Goal: Task Accomplishment & Management: Manage account settings

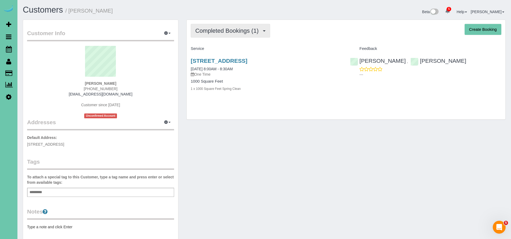
click at [211, 34] on span "Completed Bookings (1)" at bounding box center [228, 30] width 66 height 7
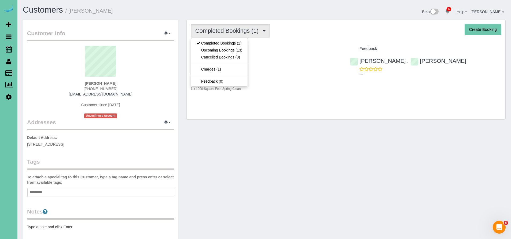
click at [342, 100] on div "[STREET_ADDRESS] [DATE] 8:00AM - 8:30AM One Time 1000 Square Feet 1 x 1000 Squa…" at bounding box center [266, 77] width 159 height 49
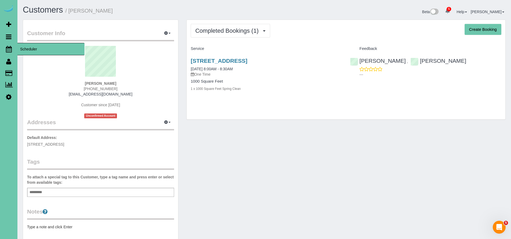
click at [9, 51] on icon at bounding box center [9, 49] width 6 height 6
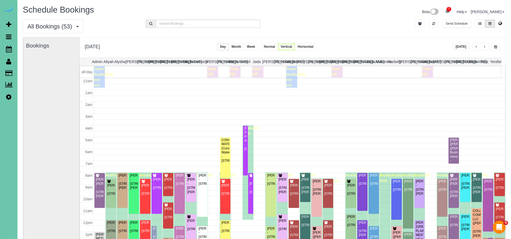
scroll to position [71, 0]
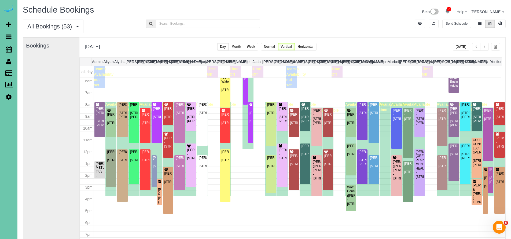
click at [459, 46] on button "[DATE]" at bounding box center [461, 47] width 17 height 8
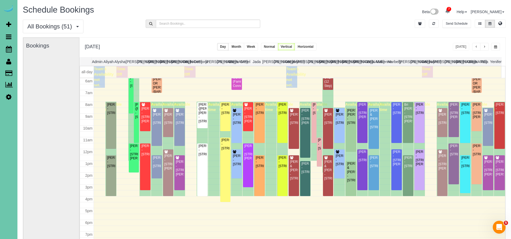
click at [9, 97] on icon at bounding box center [9, 97] width 6 height 6
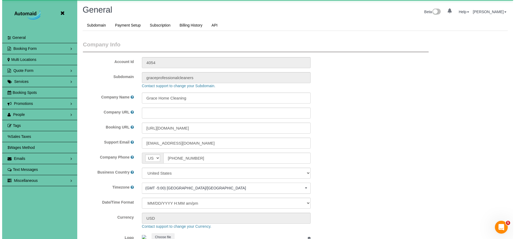
scroll to position [1135, 511]
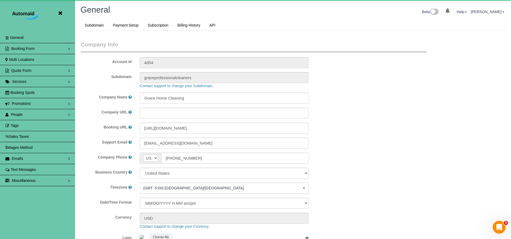
select select "5796"
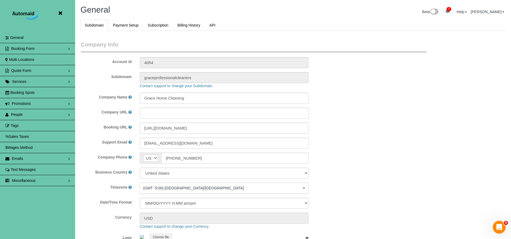
click at [20, 113] on span "People" at bounding box center [17, 114] width 12 height 4
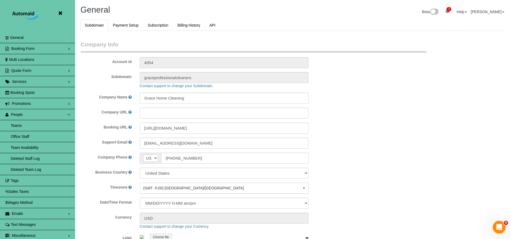
click at [23, 144] on link "Team Availability" at bounding box center [37, 147] width 75 height 11
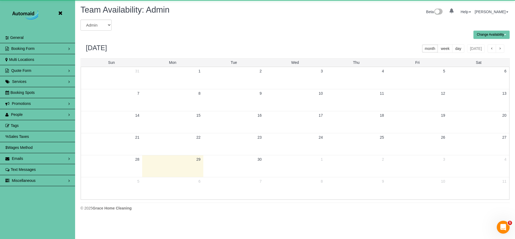
scroll to position [218, 515]
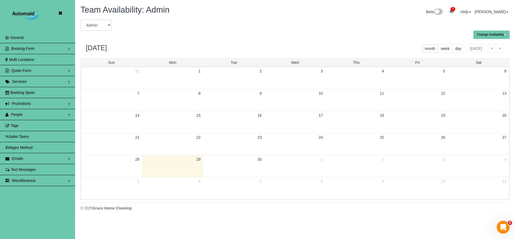
select select "number:38150"
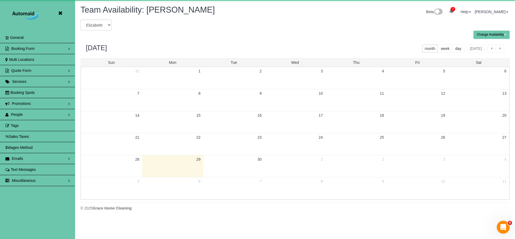
scroll to position [218, 515]
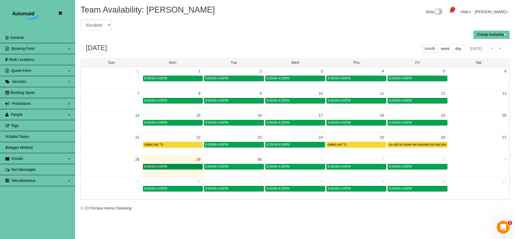
click at [166, 167] on span "8:00AM-4:00PM" at bounding box center [155, 167] width 23 height 4
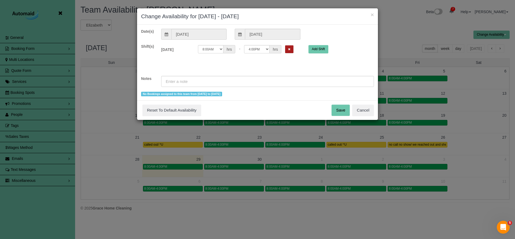
click at [285, 51] on button "Remove Shift" at bounding box center [289, 49] width 8 height 8
click at [170, 82] on input "text" at bounding box center [267, 81] width 213 height 11
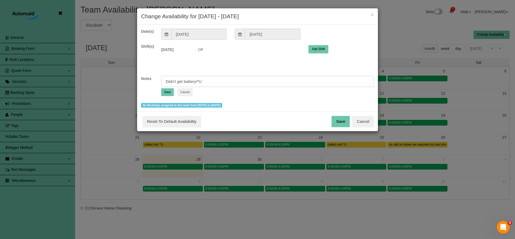
type input "Didn't get battery/*U"
click at [167, 94] on button "Save" at bounding box center [167, 92] width 13 height 8
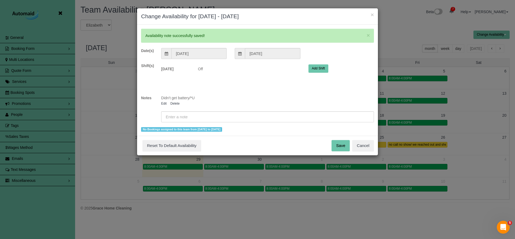
click at [338, 148] on button "Save" at bounding box center [341, 145] width 18 height 11
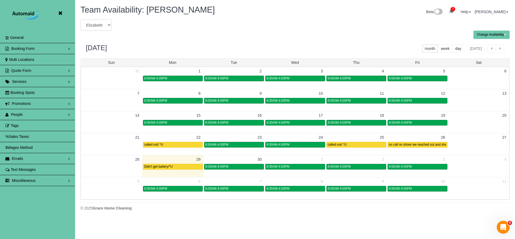
select select "number:18383"
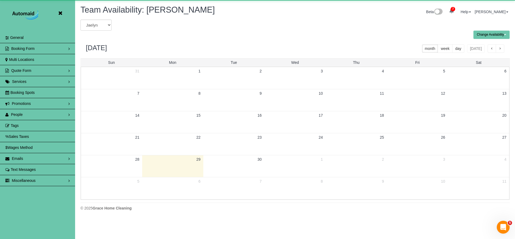
scroll to position [218, 515]
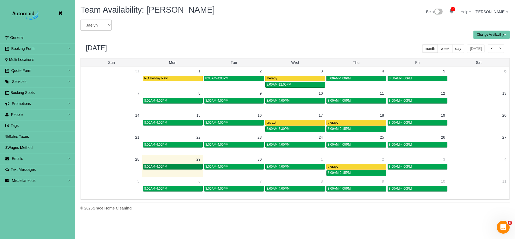
click at [176, 164] on link "8:00AM-4:00PM" at bounding box center [173, 167] width 60 height 6
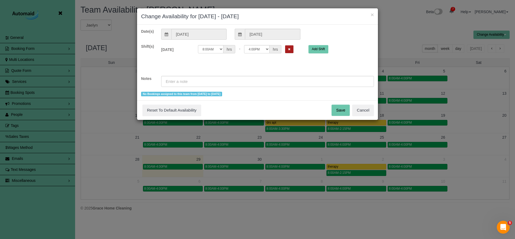
click at [285, 51] on button "Remove Shift" at bounding box center [289, 49] width 8 height 8
click at [173, 81] on input "text" at bounding box center [267, 81] width 213 height 11
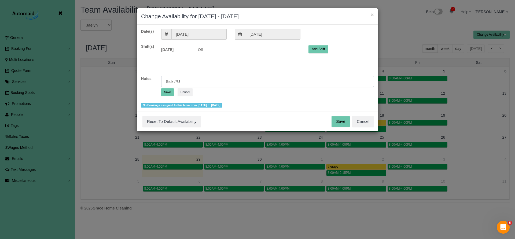
type input "Sick /*U"
click at [343, 118] on button "Save" at bounding box center [341, 121] width 18 height 11
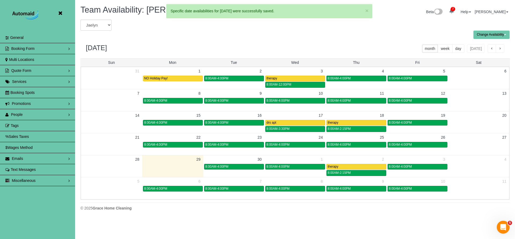
click at [193, 167] on td at bounding box center [172, 169] width 61 height 13
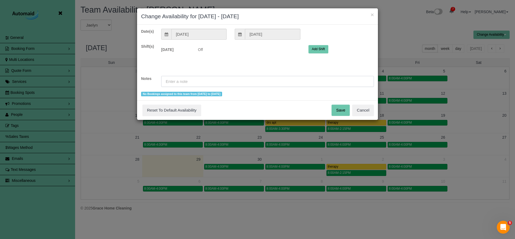
click at [173, 80] on input "text" at bounding box center [267, 81] width 213 height 11
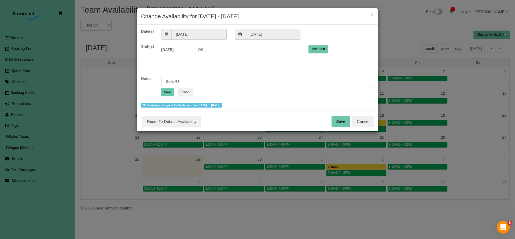
type input "Sick/*U"
click at [167, 93] on button "Save" at bounding box center [167, 92] width 13 height 8
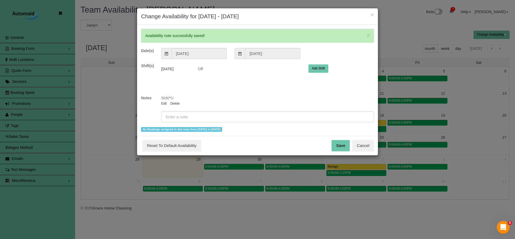
click at [335, 145] on button "Save" at bounding box center [341, 145] width 18 height 11
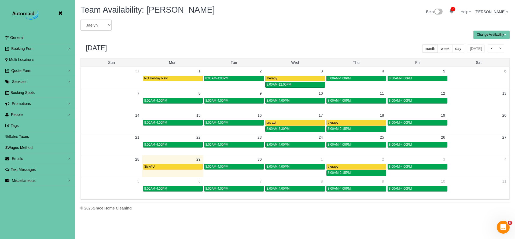
click at [60, 13] on icon at bounding box center [60, 13] width 7 height 7
click at [76, 13] on div "Team Availability: Jaelyn Beta 7 Your Notifications You have 0 alerts × You hav…" at bounding box center [294, 12] width 437 height 14
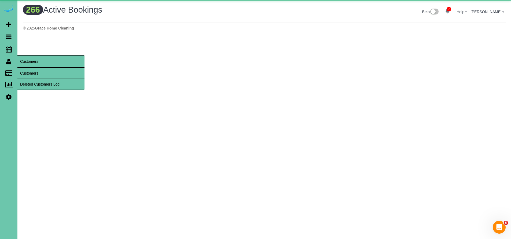
scroll to position [1789, 511]
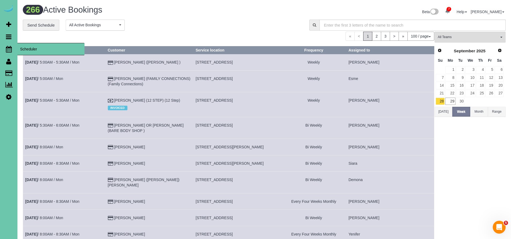
click at [22, 52] on span "Scheduler" at bounding box center [50, 49] width 67 height 12
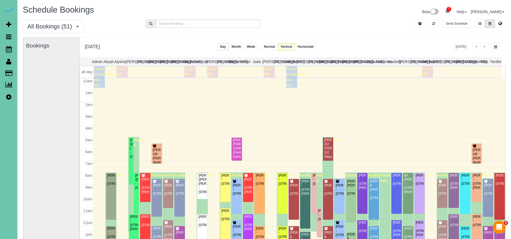
scroll to position [71, 0]
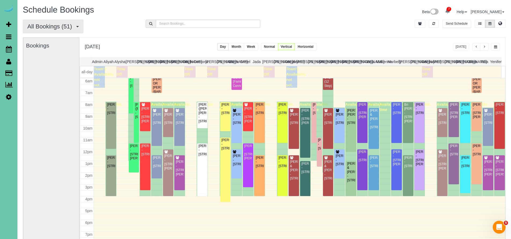
click at [52, 31] on button "All Bookings (51)" at bounding box center [53, 27] width 61 height 14
click at [53, 62] on link "New Customer Bookings" at bounding box center [51, 59] width 57 height 7
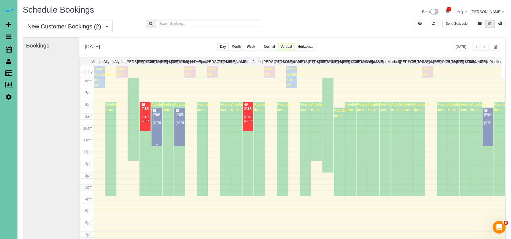
click at [152, 120] on div at bounding box center [157, 127] width 10 height 38
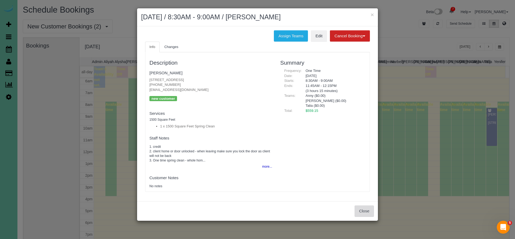
click at [361, 207] on button "Close" at bounding box center [364, 211] width 19 height 11
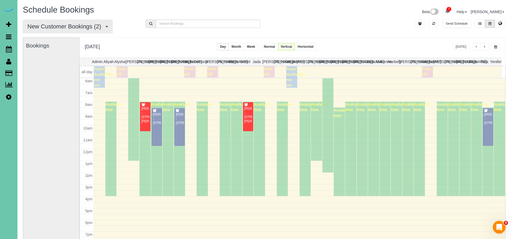
click at [63, 23] on span "New Customer Bookings (2)" at bounding box center [65, 26] width 76 height 7
click at [59, 38] on link "All Bookings" at bounding box center [51, 38] width 57 height 7
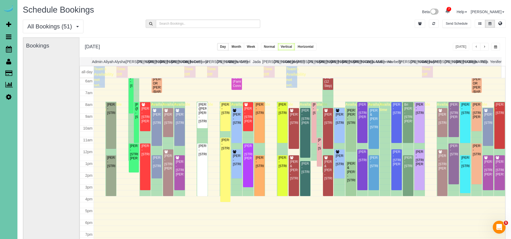
click at [496, 48] on span "button" at bounding box center [495, 46] width 3 height 3
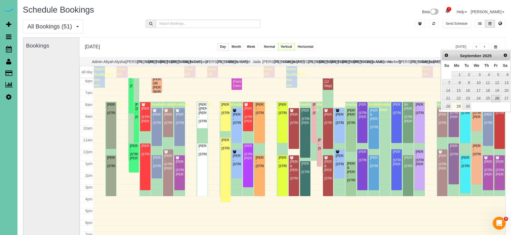
click at [497, 96] on link "26" at bounding box center [496, 98] width 9 height 7
type input "**********"
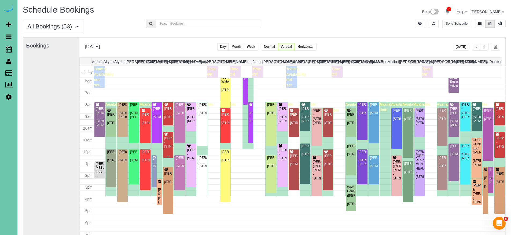
click at [169, 141] on div "Beth Stanek - 1651 S 186th Circle, Omaha, NE 68130" at bounding box center [168, 142] width 8 height 12
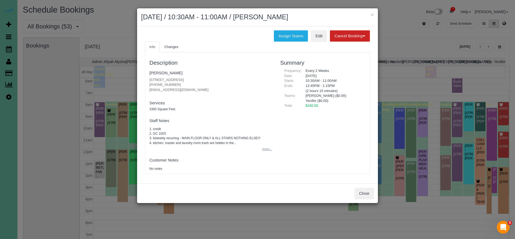
click at [268, 147] on button "more..." at bounding box center [265, 149] width 13 height 8
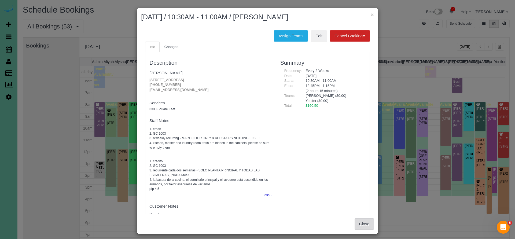
click at [365, 222] on button "Close" at bounding box center [364, 223] width 19 height 11
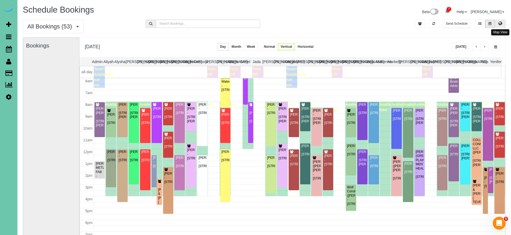
click at [497, 23] on button at bounding box center [500, 24] width 11 height 8
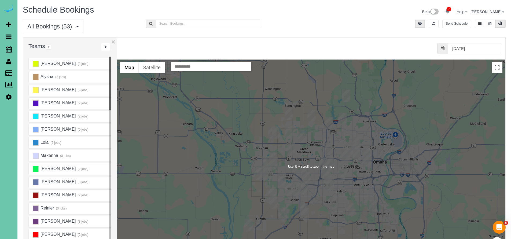
click at [282, 170] on div at bounding box center [311, 167] width 388 height 214
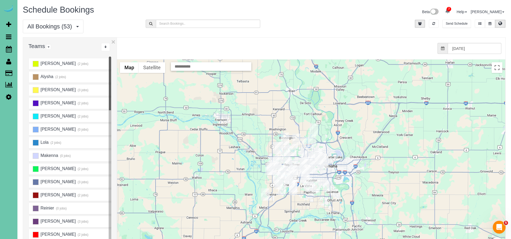
click at [279, 160] on img "09/26/2025 10:30AM - Beth Stanek - 1651 S 186th Circle, Omaha, NE 68130" at bounding box center [277, 163] width 8 height 12
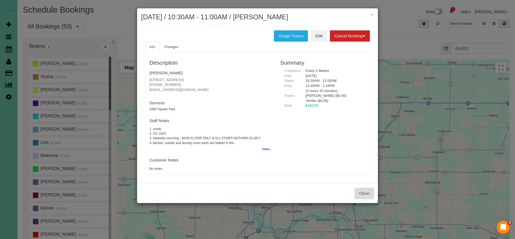
click at [369, 189] on button "Close" at bounding box center [364, 193] width 19 height 11
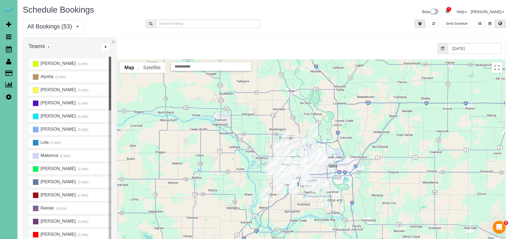
click at [264, 176] on div "To navigate, press the arrow keys." at bounding box center [311, 167] width 388 height 214
click at [263, 177] on div at bounding box center [311, 167] width 388 height 214
click at [251, 169] on div at bounding box center [311, 167] width 388 height 214
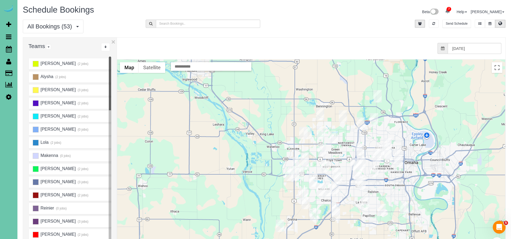
click at [251, 169] on div at bounding box center [311, 167] width 388 height 214
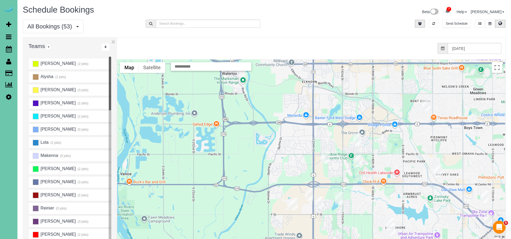
drag, startPoint x: 439, startPoint y: 180, endPoint x: 349, endPoint y: 180, distance: 90.7
click at [349, 180] on div at bounding box center [311, 167] width 388 height 214
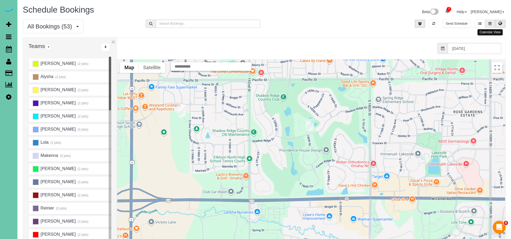
click at [489, 24] on icon at bounding box center [490, 23] width 3 height 3
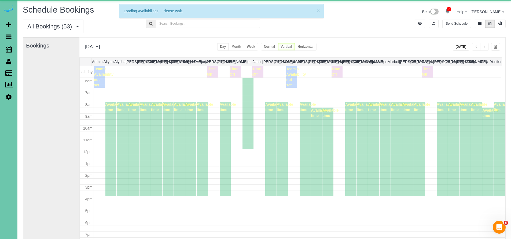
scroll to position [0, 0]
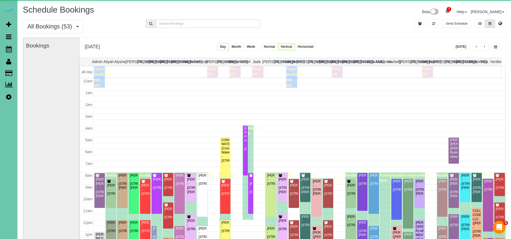
click at [462, 46] on button "[DATE]" at bounding box center [461, 47] width 17 height 8
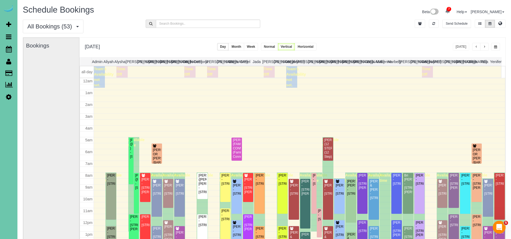
scroll to position [71, 0]
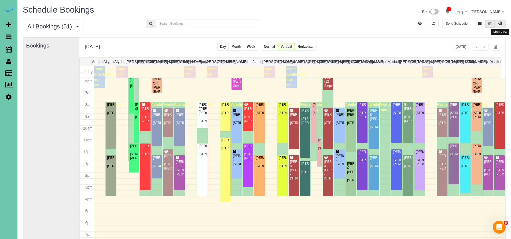
click at [503, 26] on button at bounding box center [500, 24] width 11 height 8
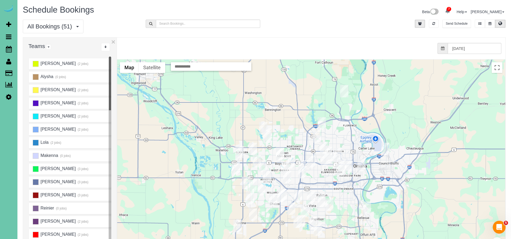
click at [253, 185] on img "09/29/2025 8:00AM - Kelli Gilsdorf - 18763 Ohern Street, Omaha, NE 68135" at bounding box center [253, 186] width 8 height 12
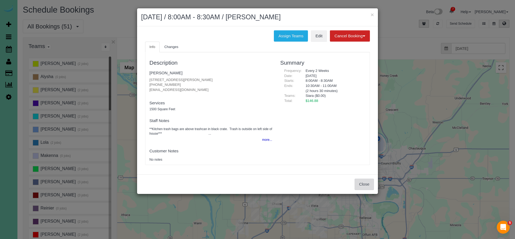
click at [360, 184] on button "Close" at bounding box center [364, 184] width 19 height 11
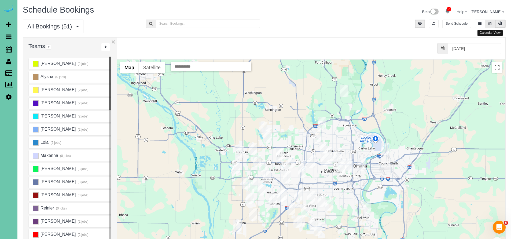
click at [490, 23] on icon at bounding box center [490, 23] width 3 height 3
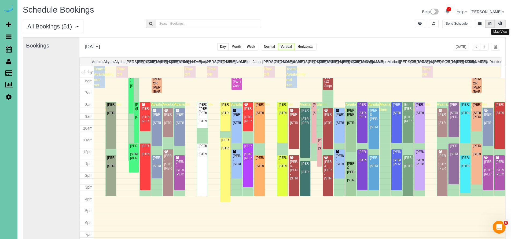
click at [500, 25] on icon at bounding box center [501, 23] width 4 height 3
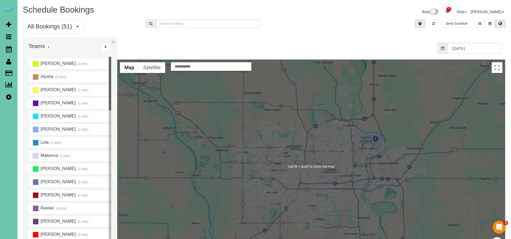
click at [285, 120] on div at bounding box center [311, 167] width 388 height 214
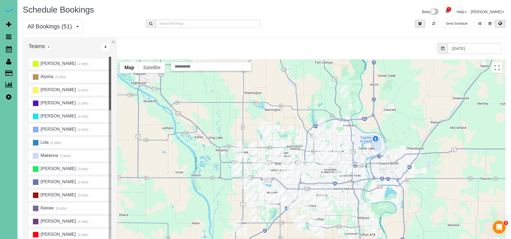
click at [114, 41] on div "from 0 bookings processed (Found: 0). 09/29/2025" at bounding box center [307, 49] width 389 height 22
click at [112, 42] on button "×" at bounding box center [113, 41] width 4 height 7
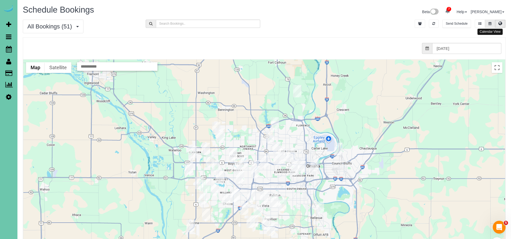
click at [493, 24] on button at bounding box center [490, 24] width 10 height 8
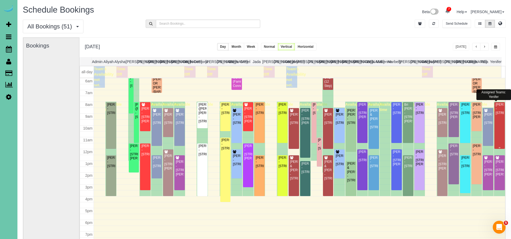
click at [494, 48] on span "button" at bounding box center [495, 46] width 3 height 3
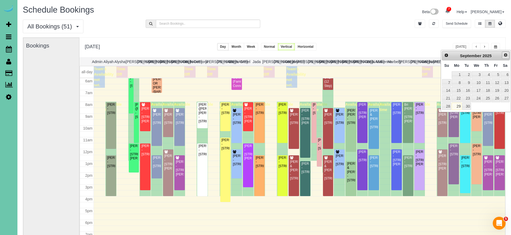
click at [505, 55] on span "Next" at bounding box center [506, 55] width 4 height 4
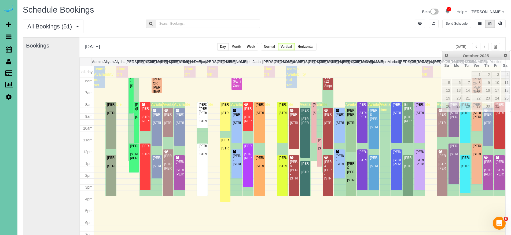
click at [366, 38] on div "**********" at bounding box center [292, 48] width 426 height 20
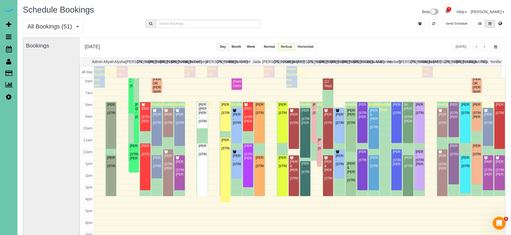
click at [369, 34] on div "All Bookings (51) All Bookings Unassigned Bookings Recurring Bookings New Custo…" at bounding box center [264, 29] width 491 height 18
click at [9, 95] on icon at bounding box center [9, 97] width 6 height 6
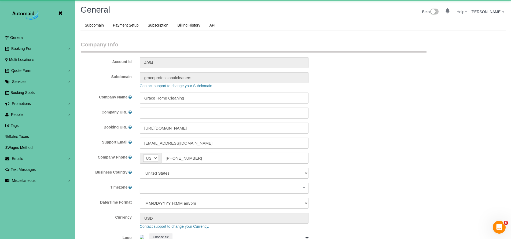
scroll to position [25701, 26325]
select select "5796"
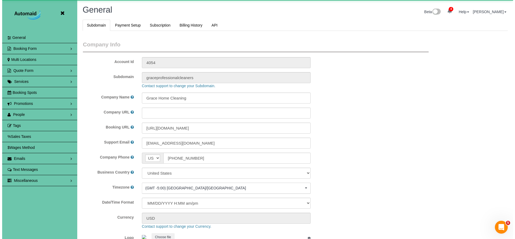
scroll to position [1135, 511]
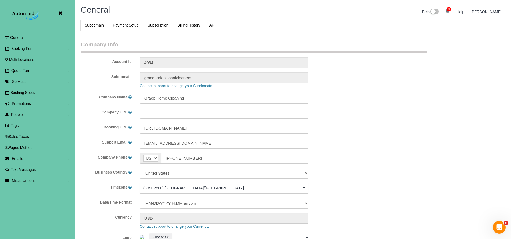
click at [30, 111] on link "People" at bounding box center [37, 114] width 75 height 11
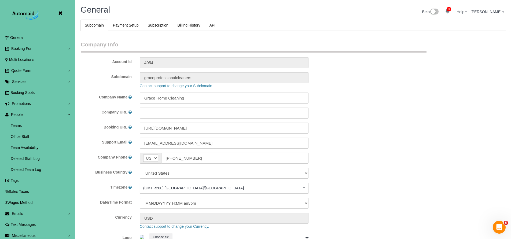
click at [29, 143] on link "Team Availability" at bounding box center [37, 147] width 75 height 11
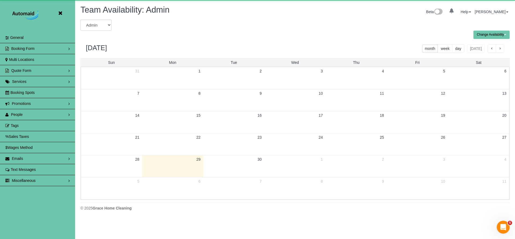
scroll to position [218, 515]
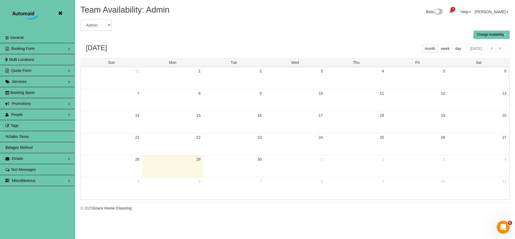
select select "number:18383"
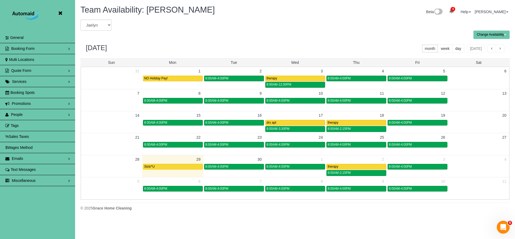
click at [62, 13] on icon at bounding box center [60, 13] width 7 height 7
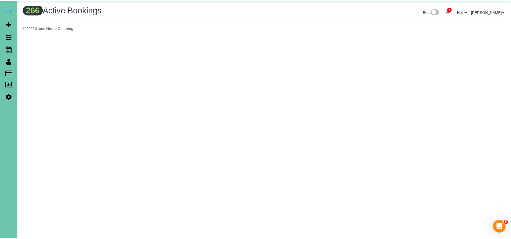
scroll to position [1789, 511]
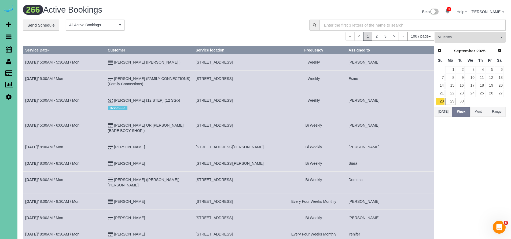
click at [9, 98] on icon at bounding box center [9, 97] width 6 height 6
select select "5796"
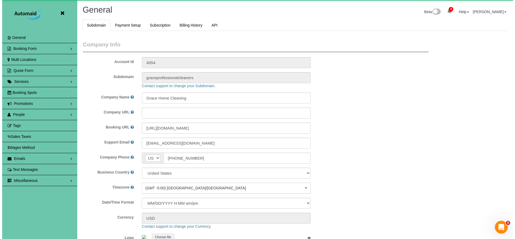
scroll to position [1135, 511]
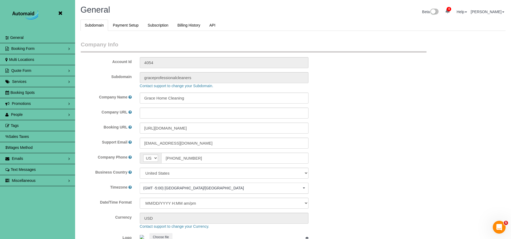
click at [20, 112] on link "People" at bounding box center [37, 114] width 75 height 11
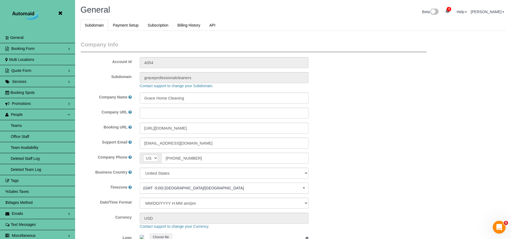
click at [29, 145] on link "Team Availability" at bounding box center [37, 147] width 75 height 11
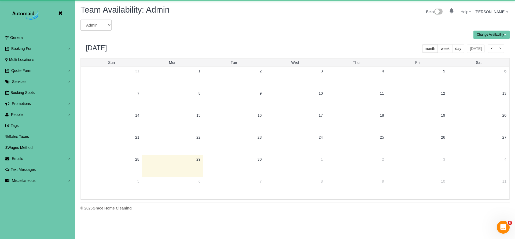
scroll to position [218, 515]
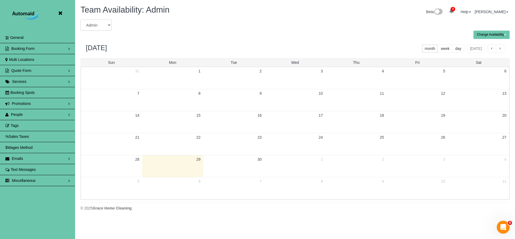
select select "number:18383"
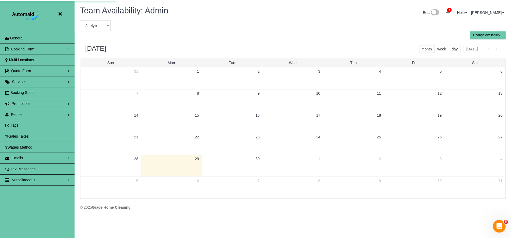
scroll to position [218, 515]
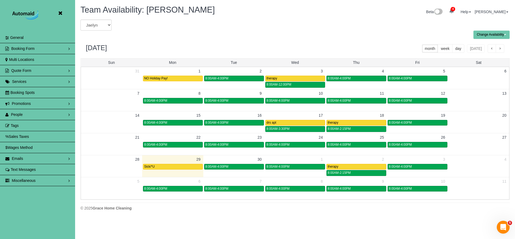
click at [495, 49] on button "button" at bounding box center [492, 48] width 9 height 9
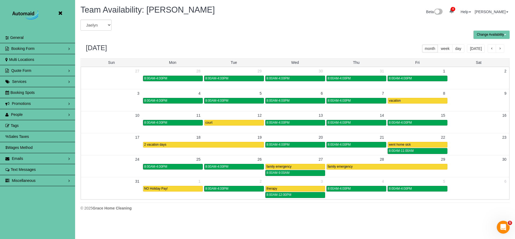
click at [495, 49] on button "button" at bounding box center [492, 48] width 9 height 9
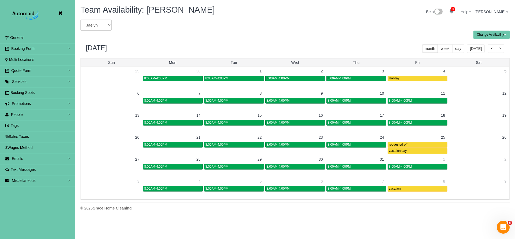
click at [23, 112] on link "People" at bounding box center [37, 114] width 75 height 11
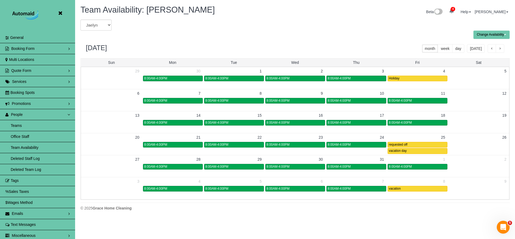
scroll to position [26618, 26325]
click at [23, 123] on link "Teams" at bounding box center [37, 125] width 75 height 11
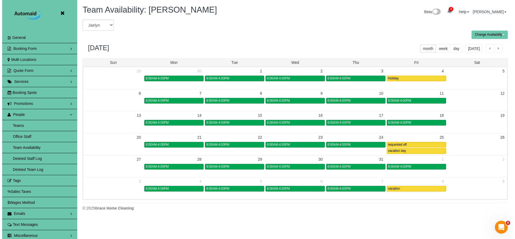
scroll to position [218, 515]
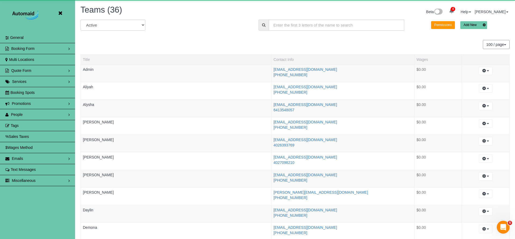
scroll to position [737, 511]
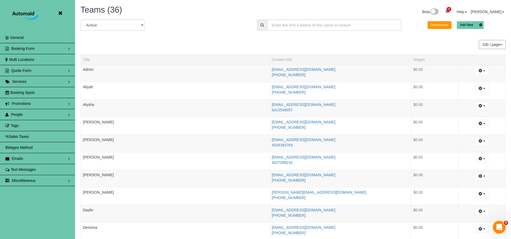
click at [468, 25] on button "Add New" at bounding box center [470, 25] width 27 height 8
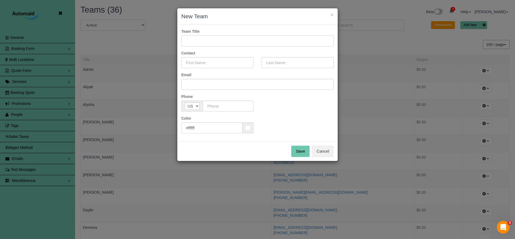
click at [289, 39] on input "text" at bounding box center [257, 40] width 152 height 11
type input "Mackenna"
type input "Scheinost"
type input "mackenna.scheinost@gmail.com"
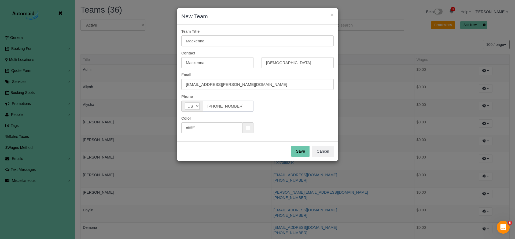
type input "(402) 661-4941"
click at [228, 128] on input "#ffffff" at bounding box center [211, 127] width 61 height 11
click at [254, 130] on div "Color #ffffff" at bounding box center [217, 125] width 80 height 18
click at [250, 129] on span at bounding box center [248, 127] width 11 height 11
click at [275, 110] on colorpicker-hue at bounding box center [275, 99] width 4 height 27
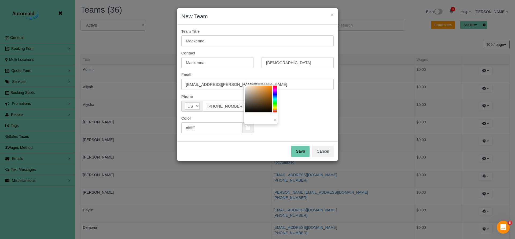
click at [262, 96] on colorpicker-saturation at bounding box center [258, 99] width 27 height 27
click at [263, 91] on colorpicker-saturation at bounding box center [258, 99] width 27 height 27
click at [265, 87] on colorpicker-saturation at bounding box center [258, 99] width 27 height 27
click at [266, 85] on div "×" at bounding box center [261, 104] width 35 height 40
click at [271, 87] on colorpicker-saturation at bounding box center [258, 99] width 27 height 27
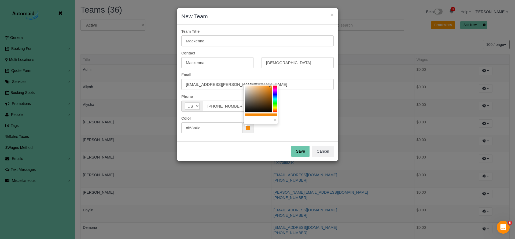
click at [275, 90] on colorpicker-hue at bounding box center [275, 99] width 4 height 27
click at [270, 99] on colorpicker-saturation at bounding box center [258, 99] width 27 height 27
click at [265, 95] on colorpicker-saturation at bounding box center [258, 99] width 27 height 27
click at [275, 108] on colorpicker-hue at bounding box center [275, 99] width 4 height 27
click at [260, 89] on colorpicker-saturation at bounding box center [258, 99] width 27 height 27
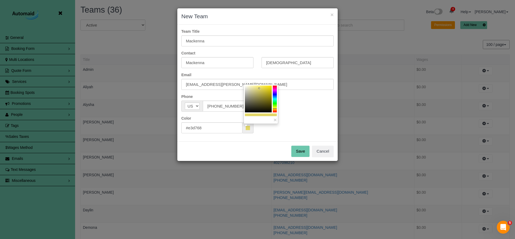
click at [271, 95] on colorpicker-saturation at bounding box center [258, 99] width 27 height 27
click at [270, 86] on colorpicker-saturation at bounding box center [258, 99] width 27 height 27
click at [248, 91] on colorpicker-saturation at bounding box center [258, 99] width 27 height 27
click at [251, 97] on colorpicker-saturation at bounding box center [258, 99] width 27 height 27
click at [254, 87] on colorpicker-saturation at bounding box center [258, 99] width 27 height 27
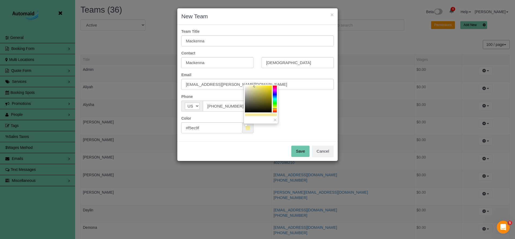
click at [275, 104] on colorpicker-hue at bounding box center [275, 99] width 4 height 27
click at [249, 86] on colorpicker-saturation at bounding box center [258, 99] width 27 height 27
type input "#c4f7b7"
drag, startPoint x: 249, startPoint y: 86, endPoint x: 252, endPoint y: 86, distance: 3.5
click at [252, 86] on icon at bounding box center [252, 86] width 2 height 2
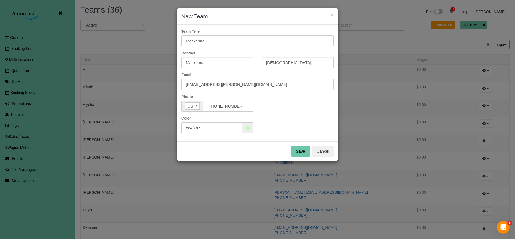
click at [295, 148] on button "Save" at bounding box center [300, 151] width 18 height 11
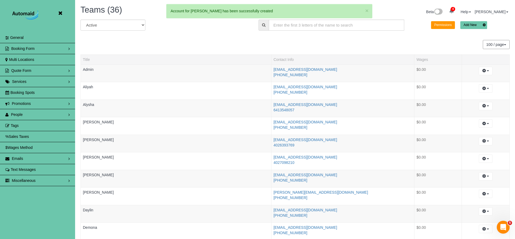
scroll to position [312, 511]
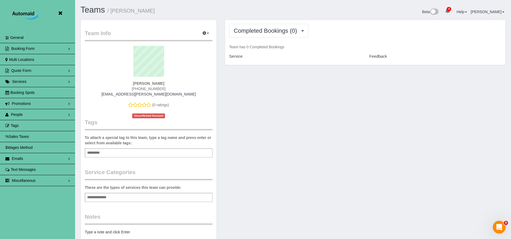
click at [60, 14] on icon at bounding box center [60, 13] width 7 height 7
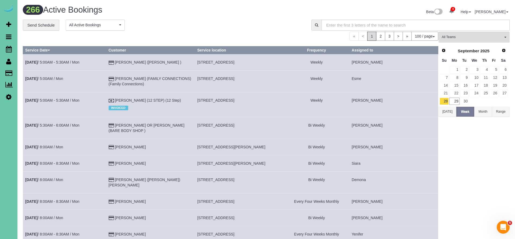
scroll to position [1789, 511]
click at [9, 62] on icon at bounding box center [8, 61] width 5 height 6
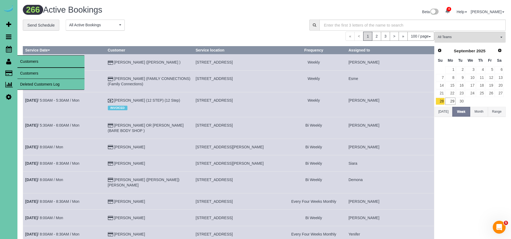
click at [29, 76] on link "Customers" at bounding box center [50, 73] width 67 height 11
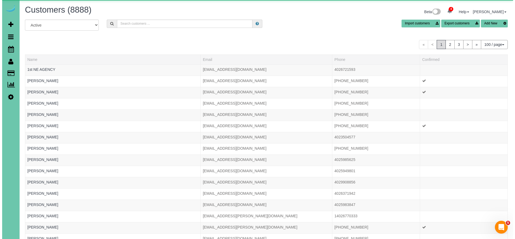
scroll to position [1230, 511]
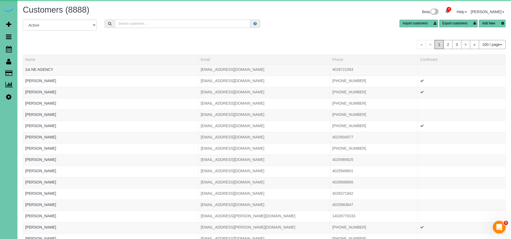
click at [128, 24] on input "text" at bounding box center [183, 24] width 136 height 8
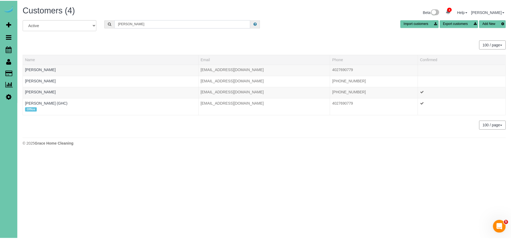
scroll to position [26682, 26321]
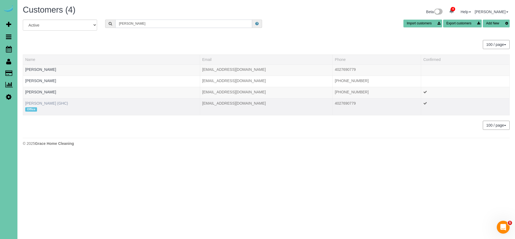
type input "KEVIN SMITH"
click at [42, 104] on link "[PERSON_NAME] (GHC)" at bounding box center [46, 103] width 43 height 4
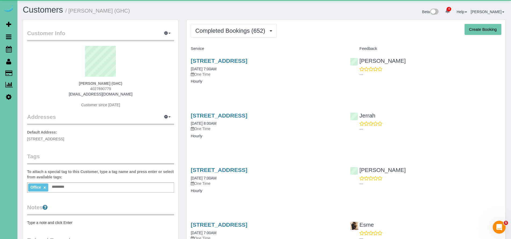
scroll to position [1629, 511]
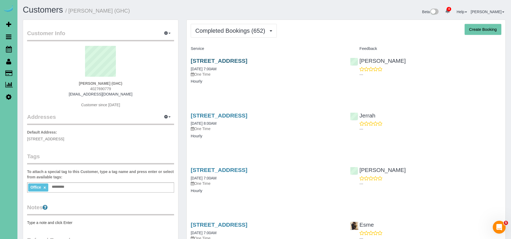
click at [226, 61] on link "[STREET_ADDRESS]" at bounding box center [219, 61] width 57 height 6
click at [247, 117] on link "[STREET_ADDRESS]" at bounding box center [219, 115] width 57 height 6
click at [321, 54] on div "5064 S 107th Street, Omaha, NE 68127 09/24/2025 7:00AM One Time Hourly" at bounding box center [266, 73] width 159 height 41
click at [13, 14] on header "4 Beta" at bounding box center [8, 9] width 17 height 18
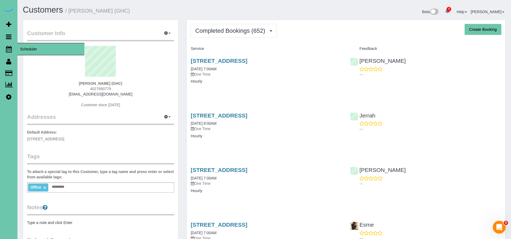
click at [8, 50] on icon at bounding box center [9, 49] width 6 height 6
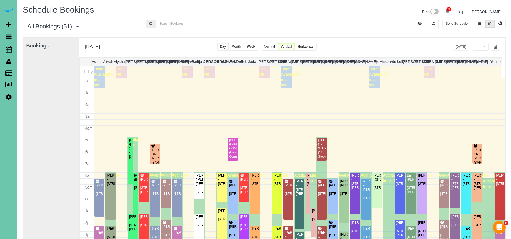
scroll to position [71, 0]
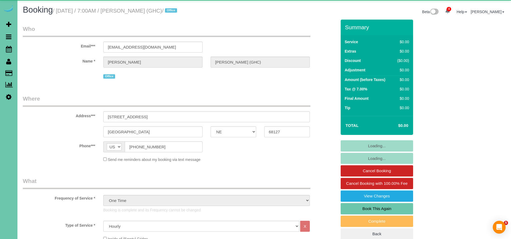
select select "NE"
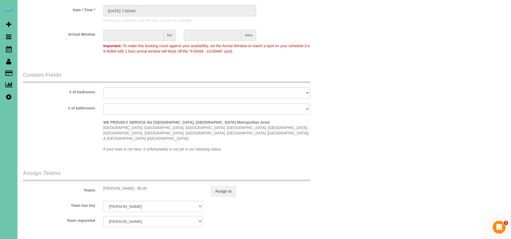
scroll to position [242, 0]
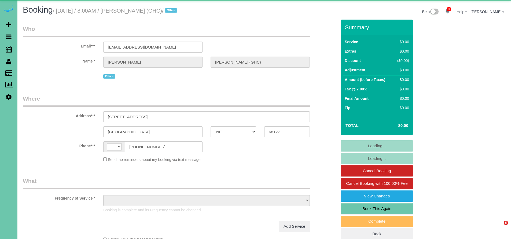
select select "NE"
select select "string:[GEOGRAPHIC_DATA]"
select select "object:681"
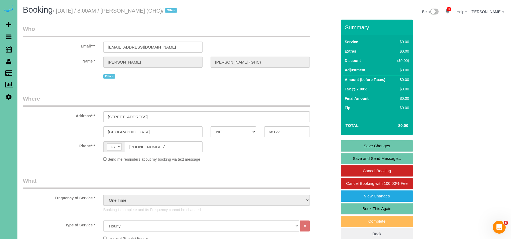
click at [381, 206] on link "Book This Again" at bounding box center [377, 208] width 72 height 11
select select "NE"
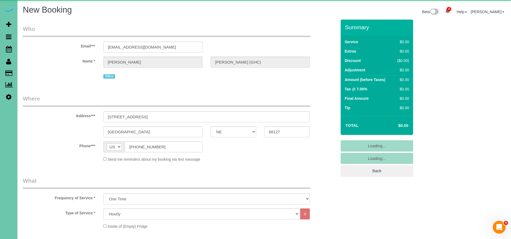
select select "object:1670"
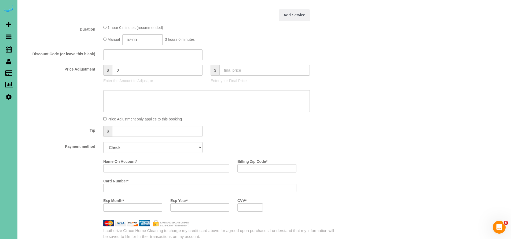
scroll to position [245, 0]
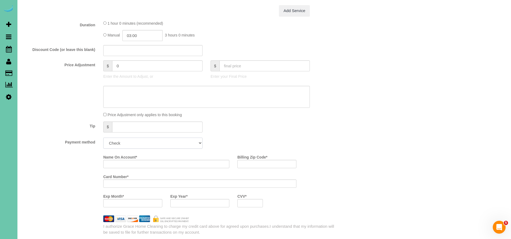
select select "string:check"
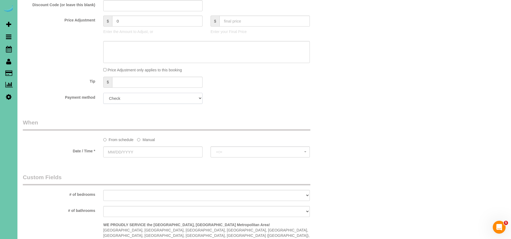
scroll to position [318, 0]
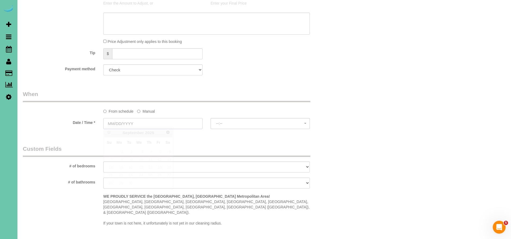
click at [133, 124] on input "text" at bounding box center [152, 123] width 99 height 11
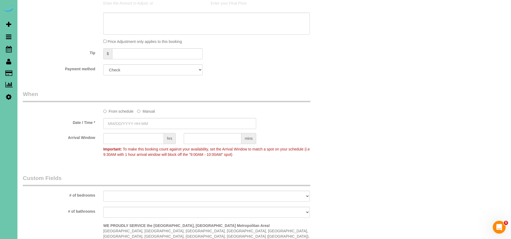
type input "[DATE] 8:00AM"
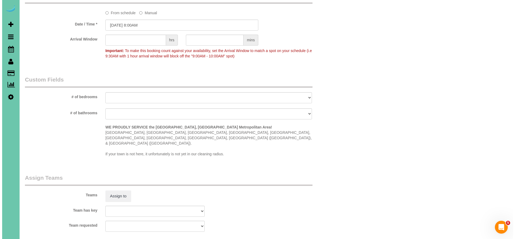
scroll to position [447, 0]
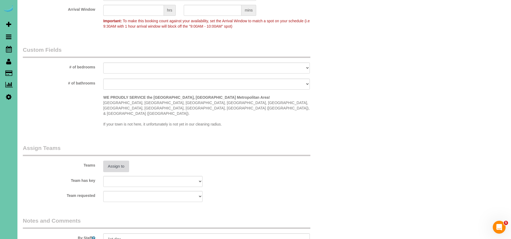
click at [122, 161] on button "Assign to" at bounding box center [116, 166] width 26 height 11
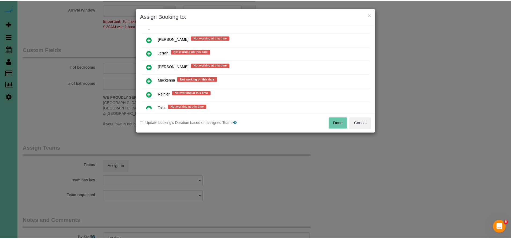
scroll to position [264, 0]
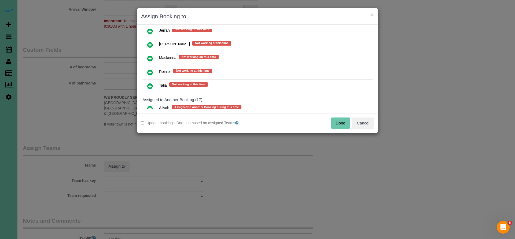
click at [150, 57] on icon at bounding box center [150, 58] width 6 height 6
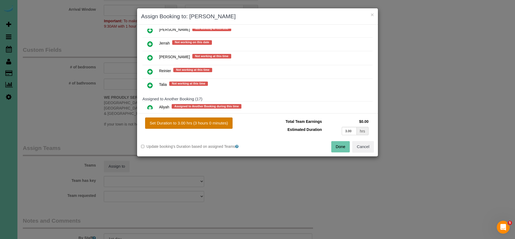
click at [217, 126] on button "Set Duration to 3.00 hrs (3 hours 0 minutes)" at bounding box center [188, 123] width 87 height 11
type input "3.00"
click at [345, 148] on button "Done" at bounding box center [340, 146] width 19 height 11
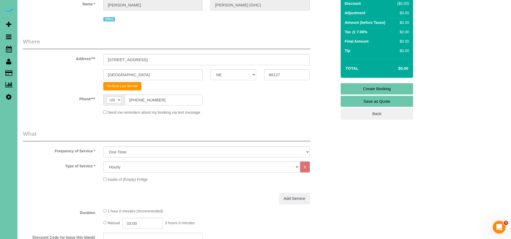
scroll to position [12, 0]
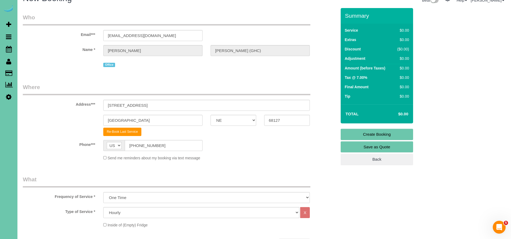
click at [367, 131] on link "Create Booking" at bounding box center [377, 134] width 72 height 11
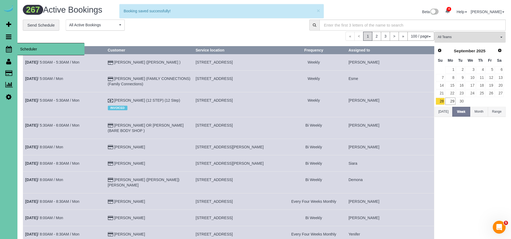
click at [10, 49] on icon at bounding box center [9, 49] width 6 height 6
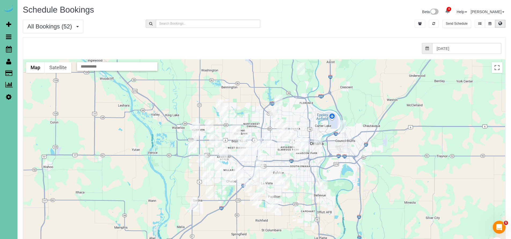
drag, startPoint x: 300, startPoint y: 214, endPoint x: 303, endPoint y: 191, distance: 23.3
click at [303, 191] on div at bounding box center [264, 167] width 482 height 214
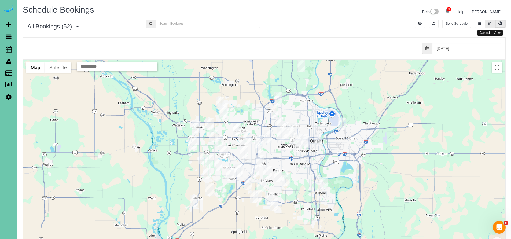
click at [491, 24] on icon at bounding box center [490, 23] width 3 height 3
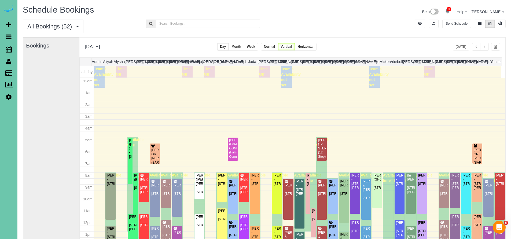
scroll to position [71, 0]
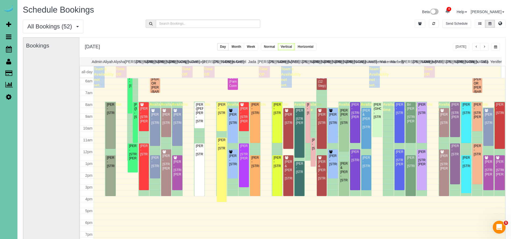
click at [486, 49] on button "button" at bounding box center [484, 47] width 9 height 8
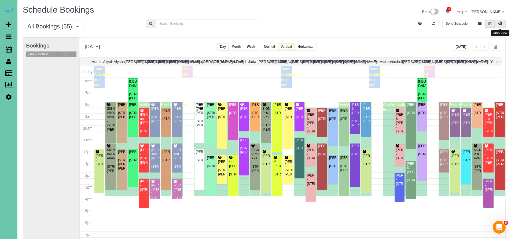
click at [500, 24] on icon at bounding box center [501, 23] width 4 height 3
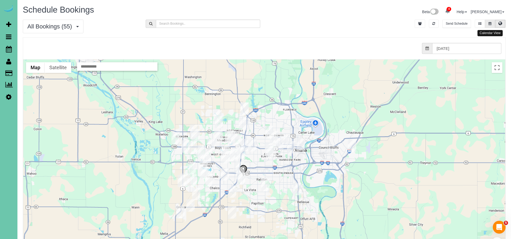
click at [488, 23] on button at bounding box center [490, 24] width 10 height 8
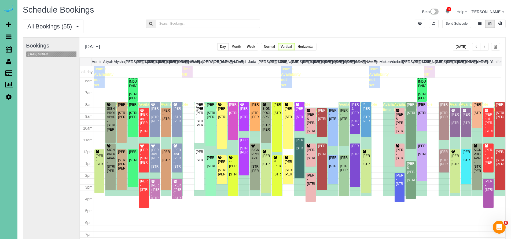
click at [477, 48] on span "button" at bounding box center [476, 46] width 3 height 3
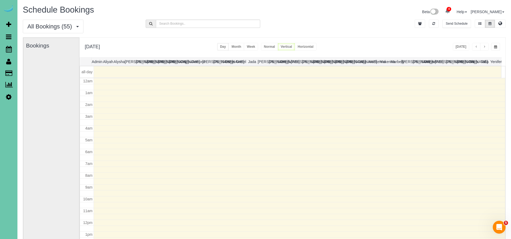
click at [477, 48] on span "button" at bounding box center [476, 46] width 3 height 3
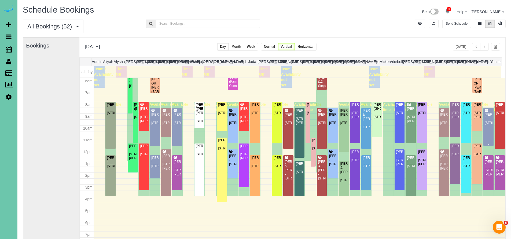
click at [486, 124] on div "[PERSON_NAME] - [STREET_ADDRESS]" at bounding box center [489, 119] width 8 height 12
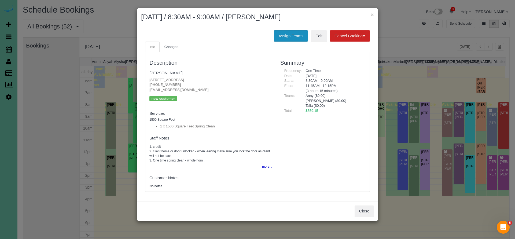
click at [280, 36] on button "Assign Teams" at bounding box center [291, 35] width 34 height 11
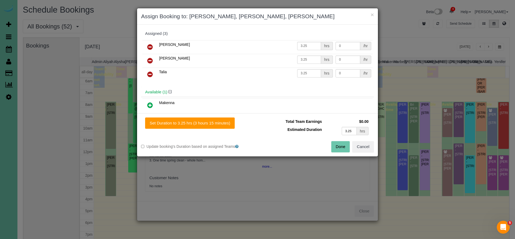
click at [151, 74] on icon at bounding box center [150, 74] width 6 height 6
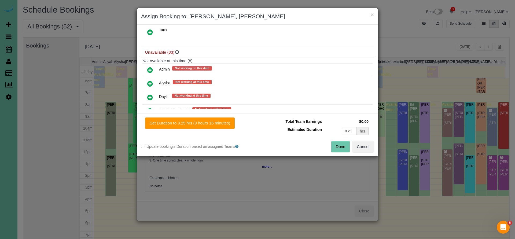
scroll to position [101, 0]
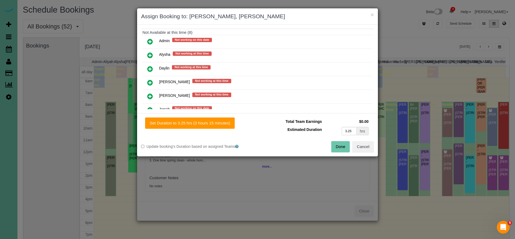
click at [151, 40] on icon at bounding box center [150, 41] width 6 height 6
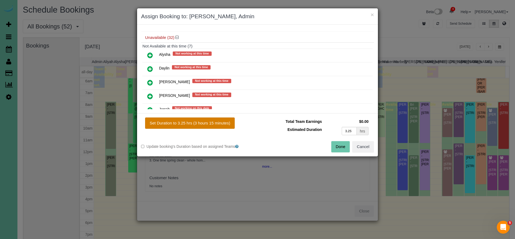
click at [202, 125] on button "Set Duration to 3.25 hrs (3 hours 15 minutes)" at bounding box center [190, 123] width 90 height 11
type input "3.25"
click at [340, 149] on button "Done" at bounding box center [340, 146] width 19 height 11
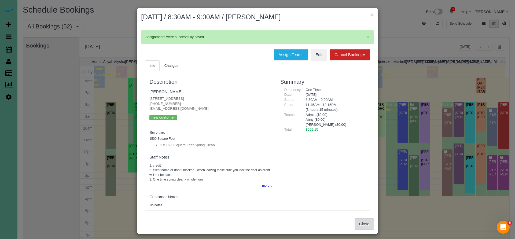
click at [368, 221] on button "Close" at bounding box center [364, 223] width 19 height 11
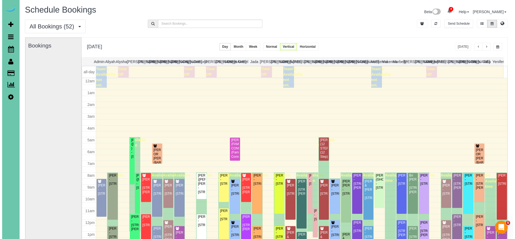
scroll to position [71, 0]
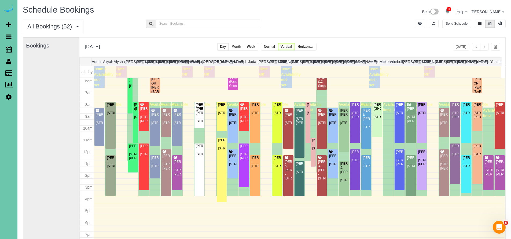
click at [397, 50] on div "[DATE] [DATE] Day Month Week Normal Vertical Horizontal" at bounding box center [292, 48] width 426 height 20
click at [485, 172] on div "[PERSON_NAME] - [STREET_ADDRESS][PERSON_NAME]" at bounding box center [489, 168] width 8 height 17
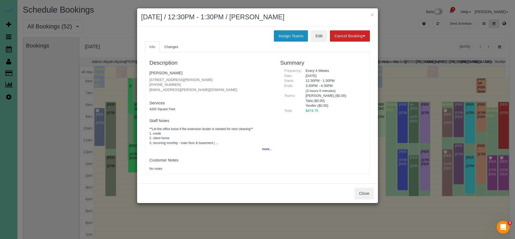
click at [280, 36] on button "Assign Teams" at bounding box center [291, 35] width 34 height 11
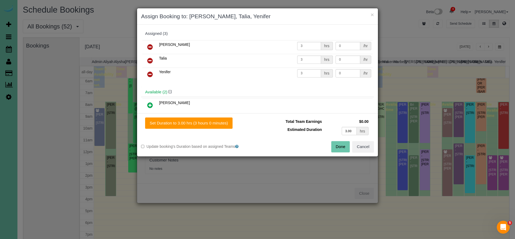
click at [151, 62] on icon at bounding box center [150, 60] width 6 height 6
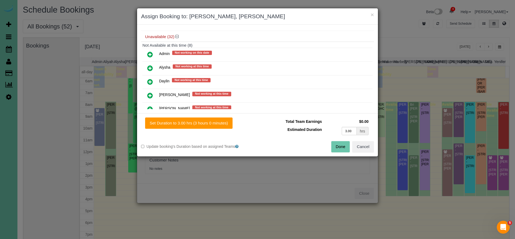
scroll to position [103, 0]
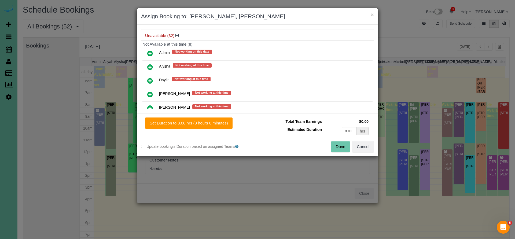
click at [150, 54] on icon at bounding box center [150, 53] width 6 height 6
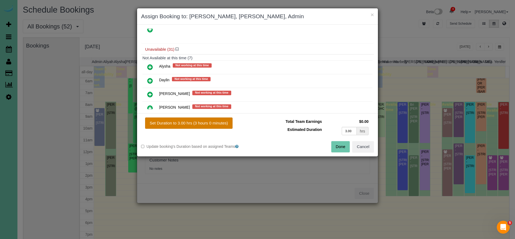
click at [196, 122] on button "Set Duration to 3.00 hrs (3 hours 0 minutes)" at bounding box center [188, 123] width 87 height 11
type input "3.00"
click at [339, 146] on button "Done" at bounding box center [340, 146] width 19 height 11
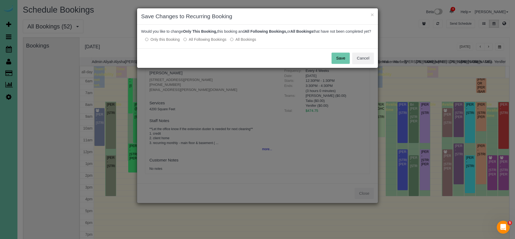
click at [344, 63] on button "Save" at bounding box center [341, 58] width 18 height 11
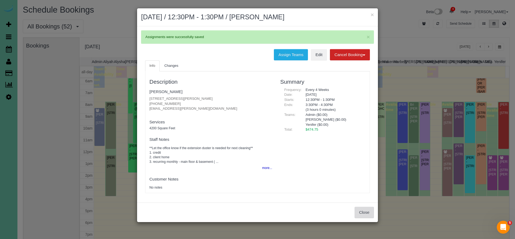
click at [361, 208] on button "Close" at bounding box center [364, 212] width 19 height 11
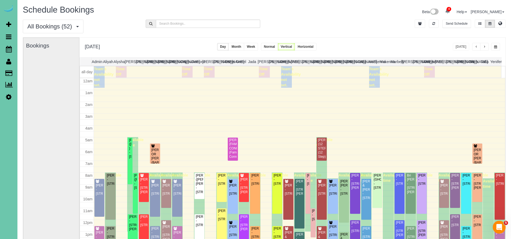
scroll to position [71, 0]
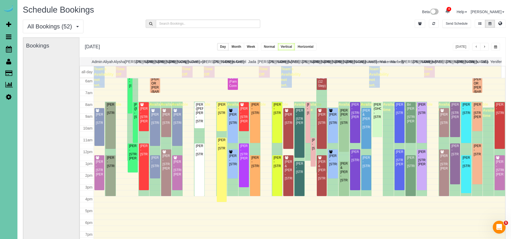
click at [485, 49] on span "button" at bounding box center [484, 46] width 3 height 3
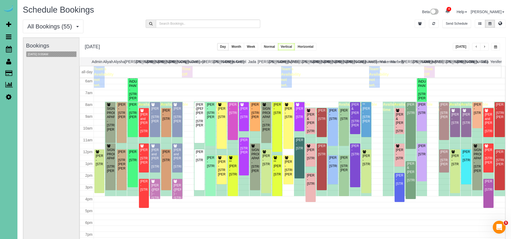
click at [485, 48] on span "button" at bounding box center [484, 46] width 3 height 3
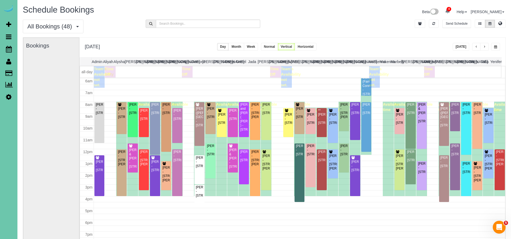
click at [475, 47] on span "button" at bounding box center [476, 46] width 3 height 3
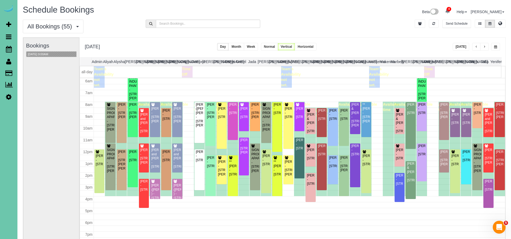
click at [463, 48] on button "[DATE]" at bounding box center [461, 47] width 17 height 8
